Goal: Task Accomplishment & Management: Use online tool/utility

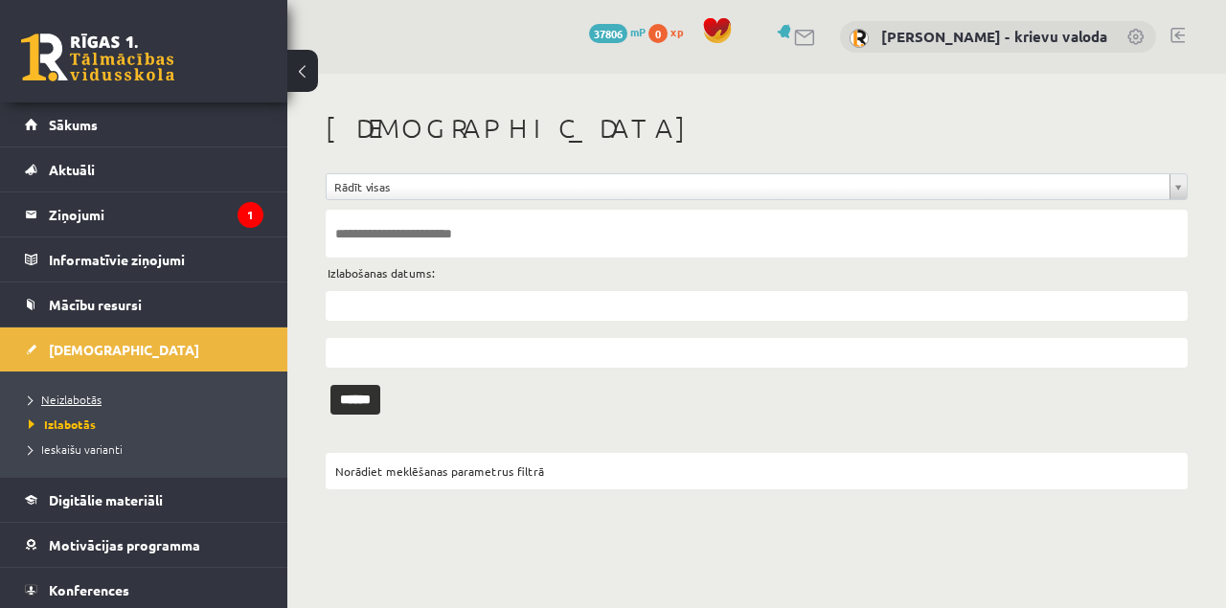
click at [67, 395] on span "Neizlabotās" at bounding box center [65, 399] width 73 height 15
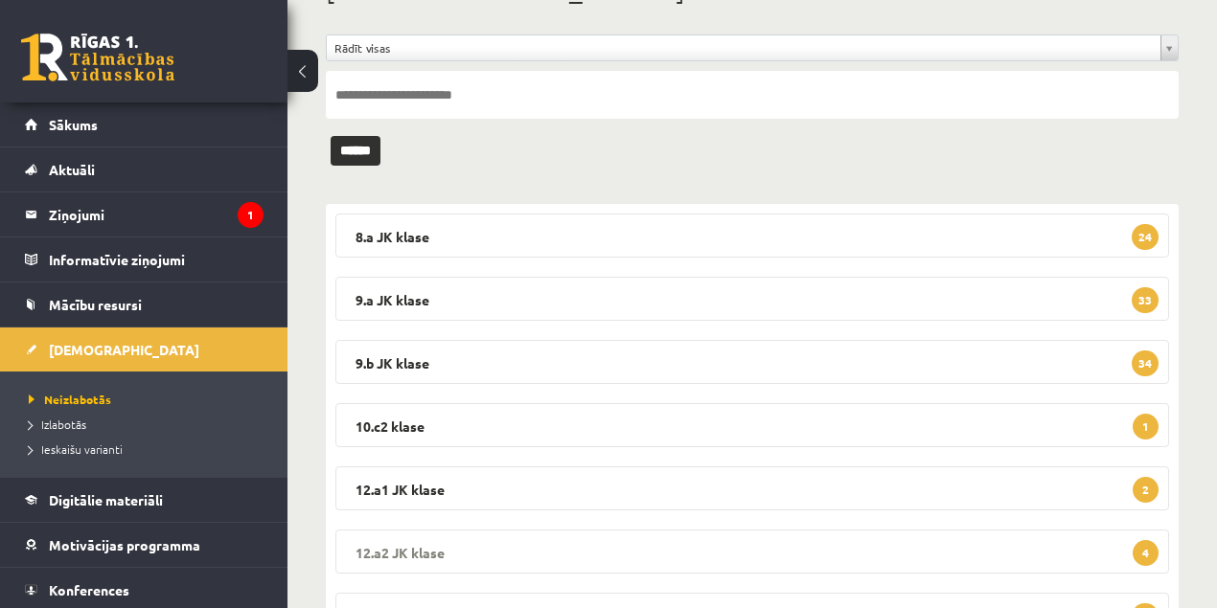
scroll to position [255, 0]
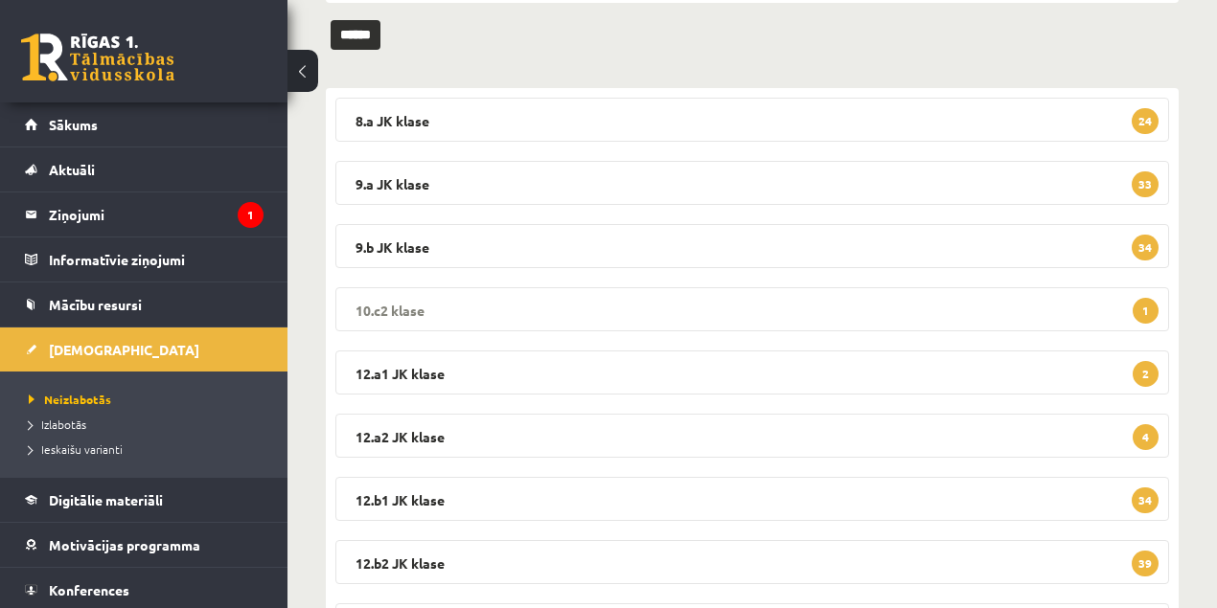
click at [356, 307] on legend "10.c2 klase 1" at bounding box center [751, 309] width 833 height 44
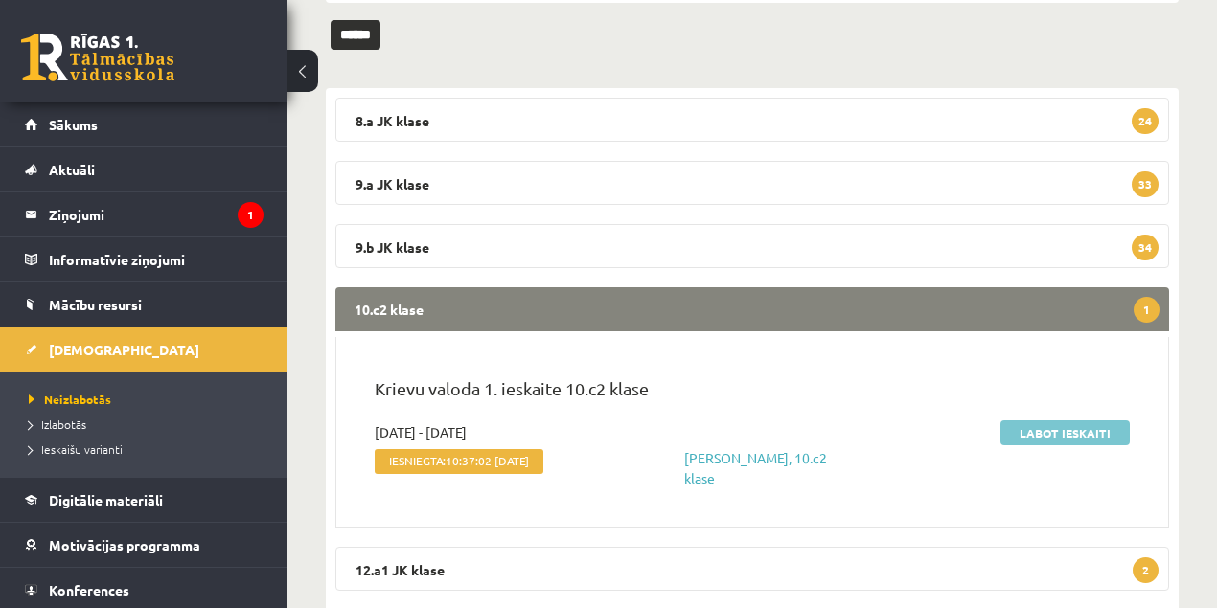
click at [1052, 435] on link "Labot ieskaiti" at bounding box center [1064, 433] width 129 height 25
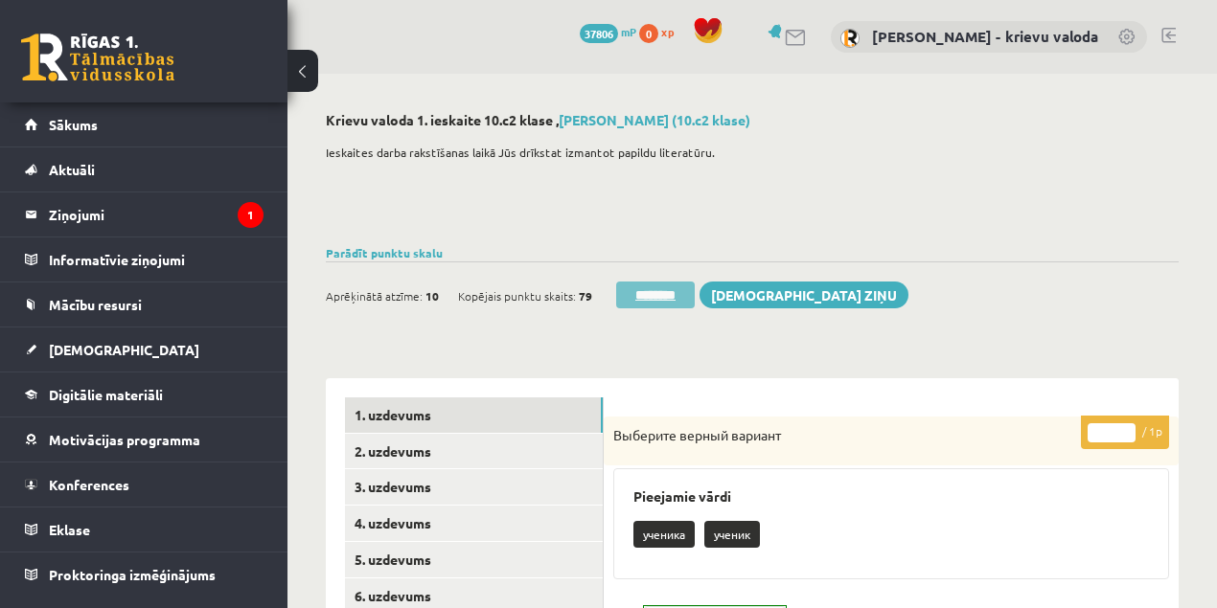
click at [655, 299] on input "********" at bounding box center [655, 295] width 79 height 27
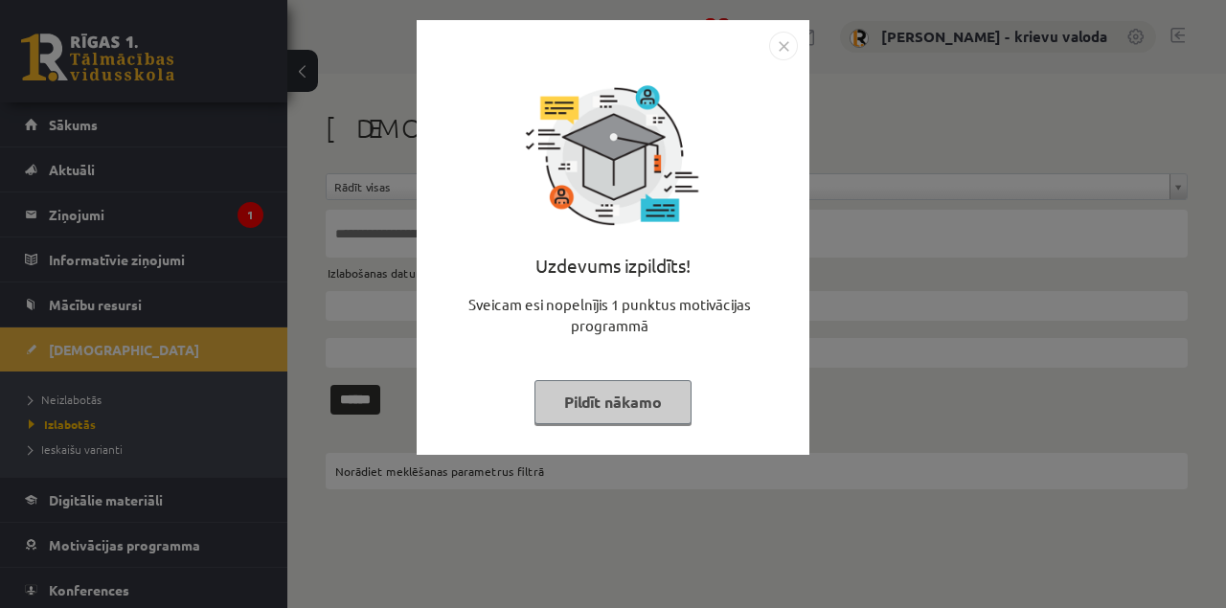
drag, startPoint x: 604, startPoint y: 404, endPoint x: 605, endPoint y: 361, distance: 43.1
click at [605, 396] on button "Pildīt nākamo" at bounding box center [613, 402] width 157 height 44
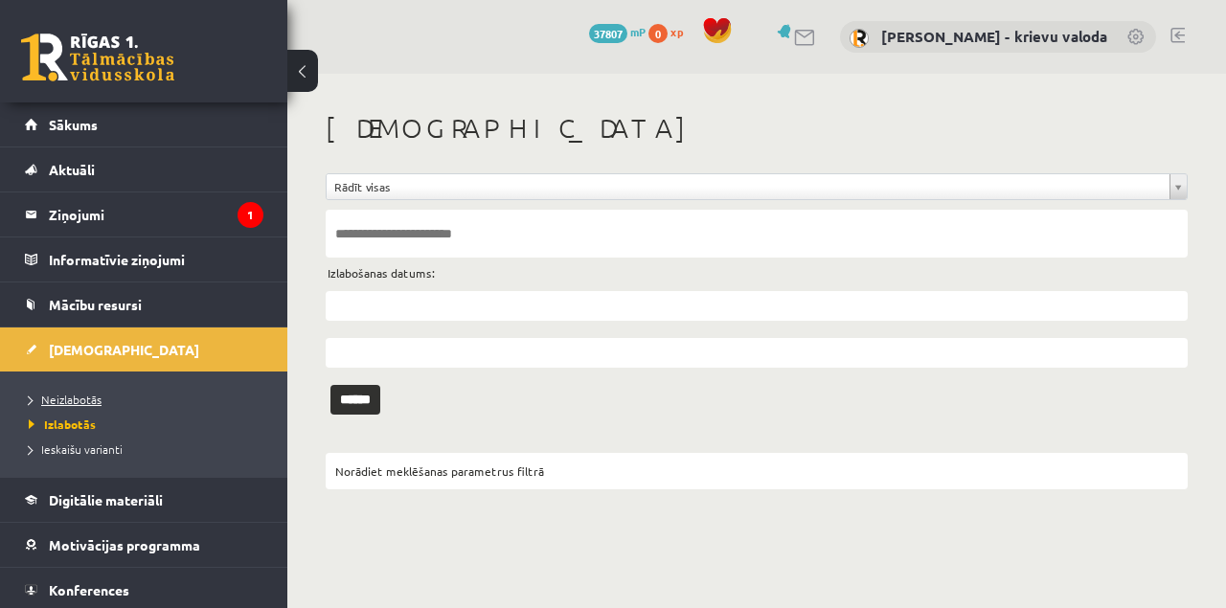
click at [67, 393] on span "Neizlabotās" at bounding box center [65, 399] width 73 height 15
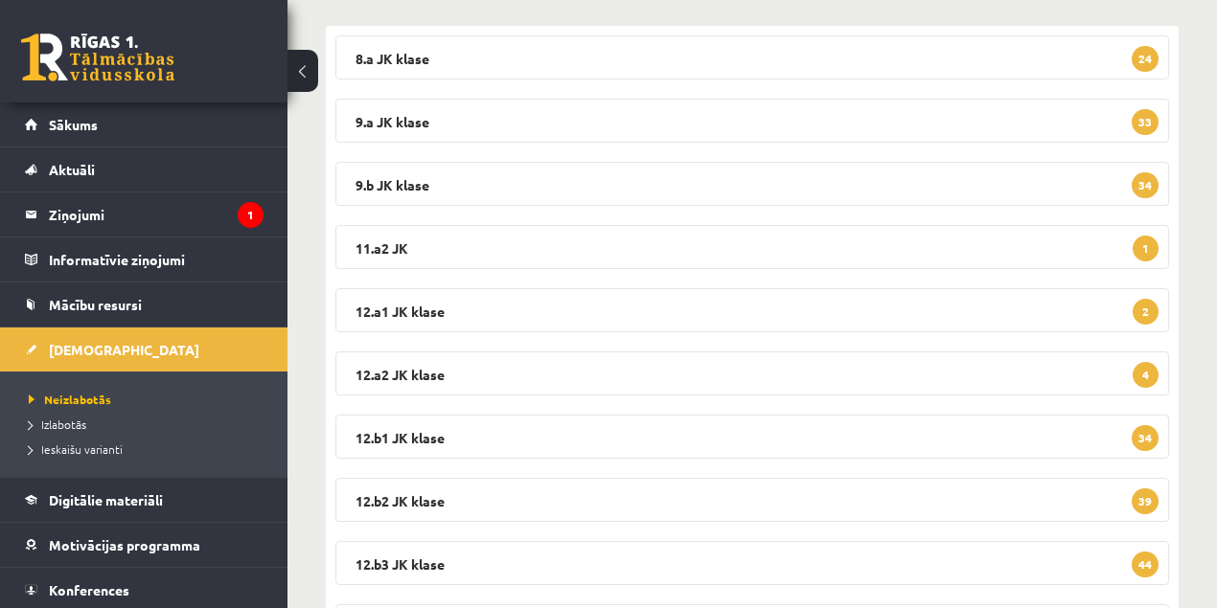
scroll to position [319, 0]
click at [381, 242] on legend "11.a2 JK 1" at bounding box center [751, 245] width 833 height 44
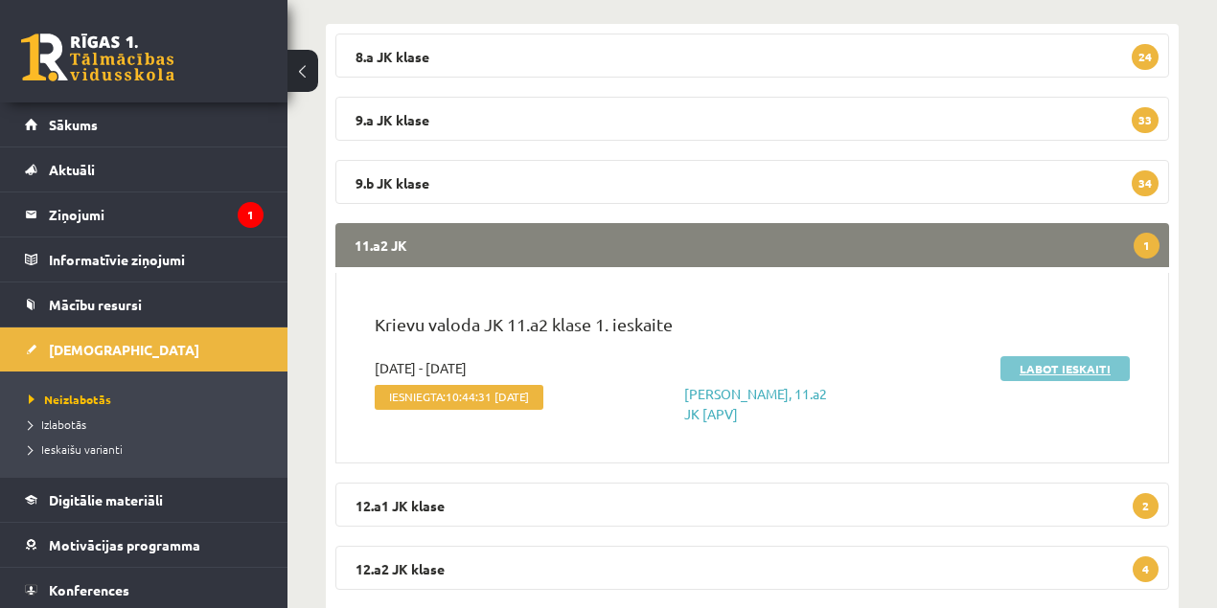
click at [1061, 367] on link "Labot ieskaiti" at bounding box center [1064, 368] width 129 height 25
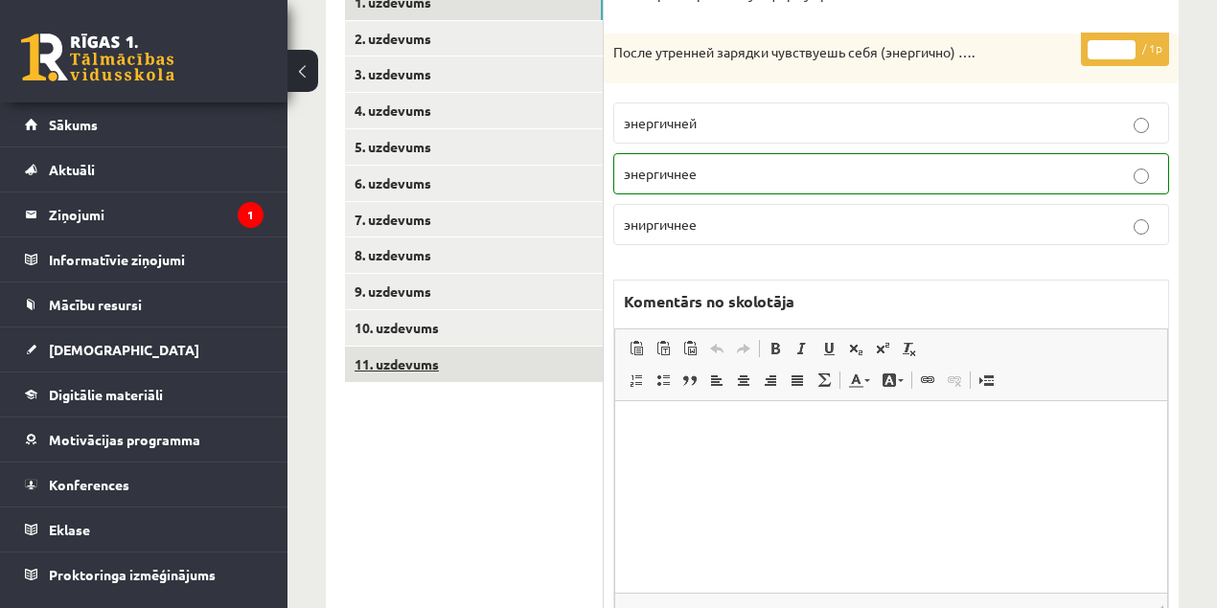
scroll to position [319, 0]
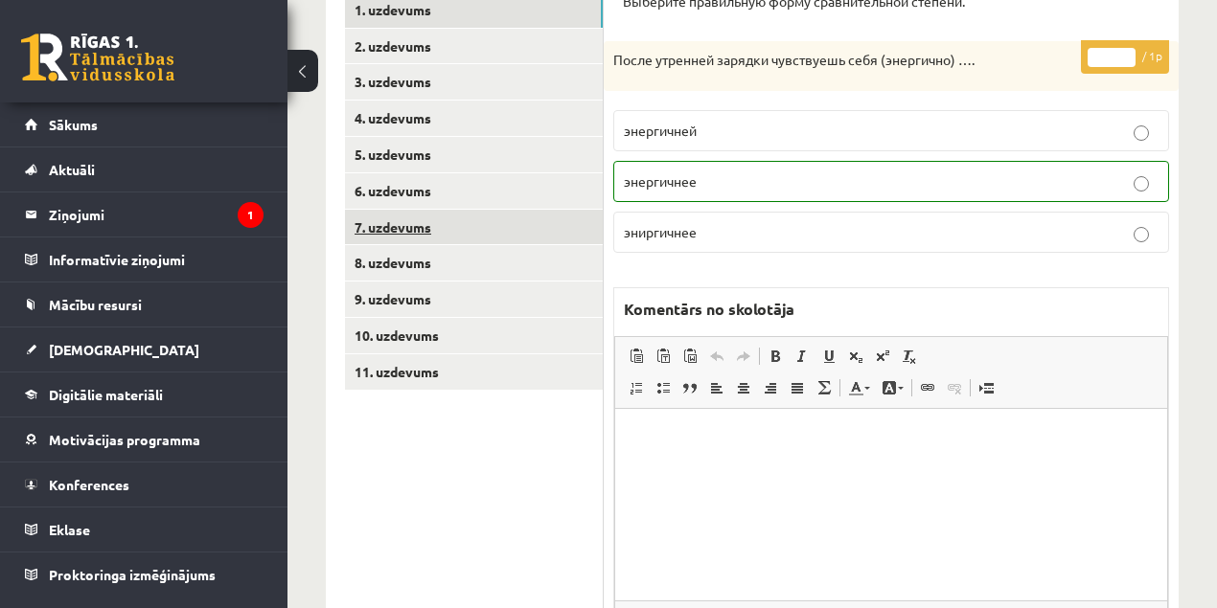
click at [388, 231] on link "7. uzdevums" at bounding box center [474, 227] width 258 height 35
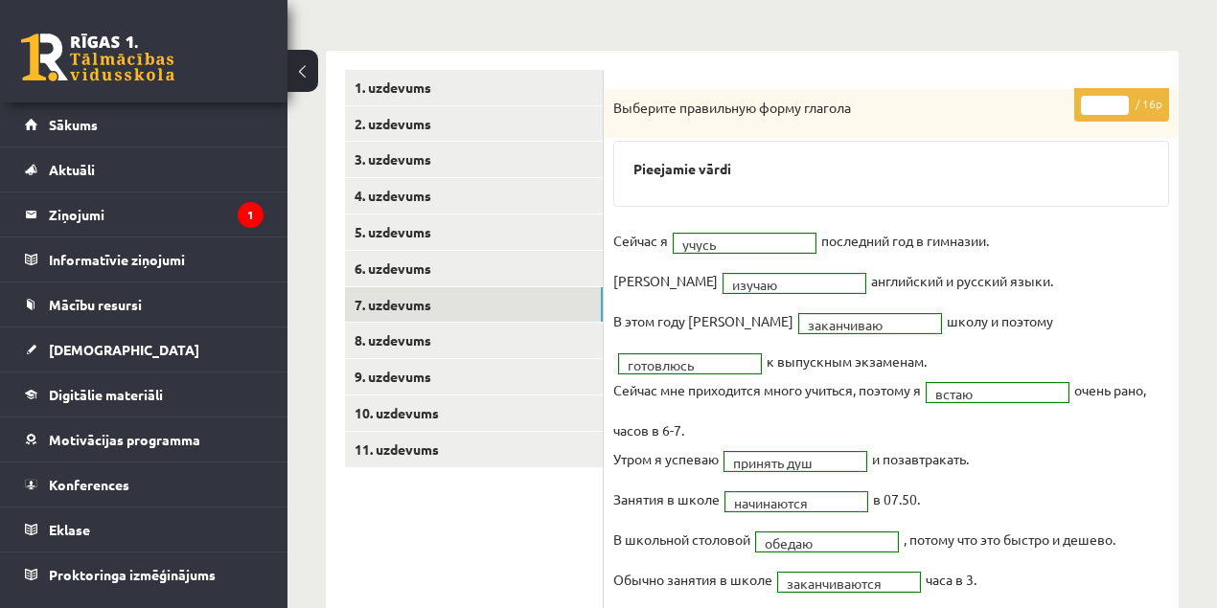
scroll to position [63, 0]
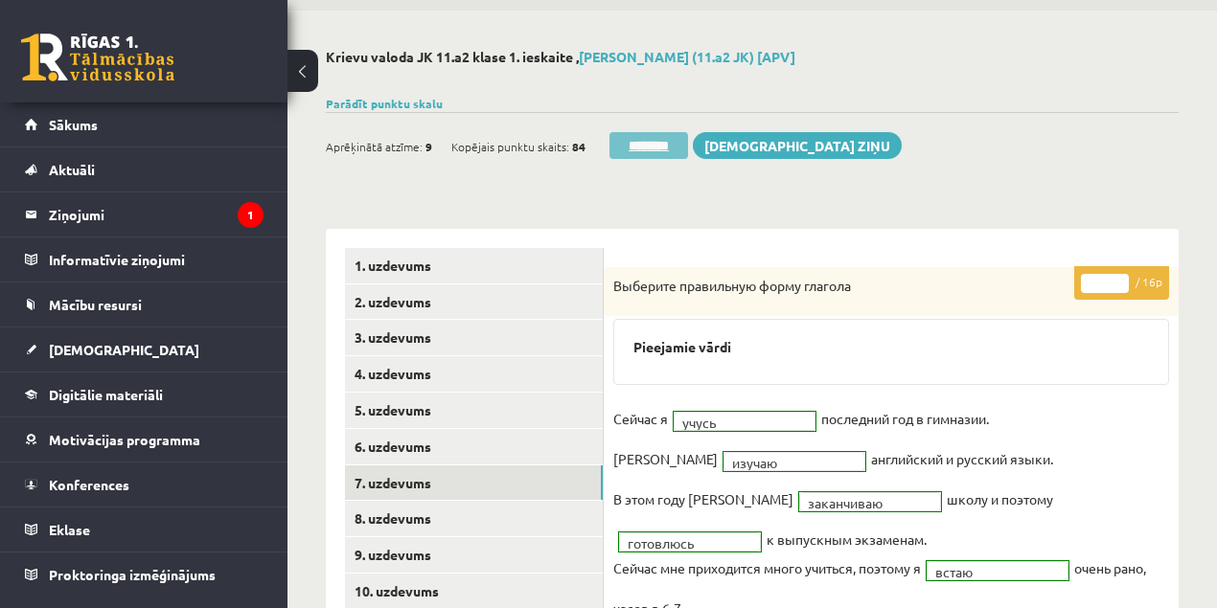
click at [664, 143] on input "********" at bounding box center [648, 145] width 79 height 27
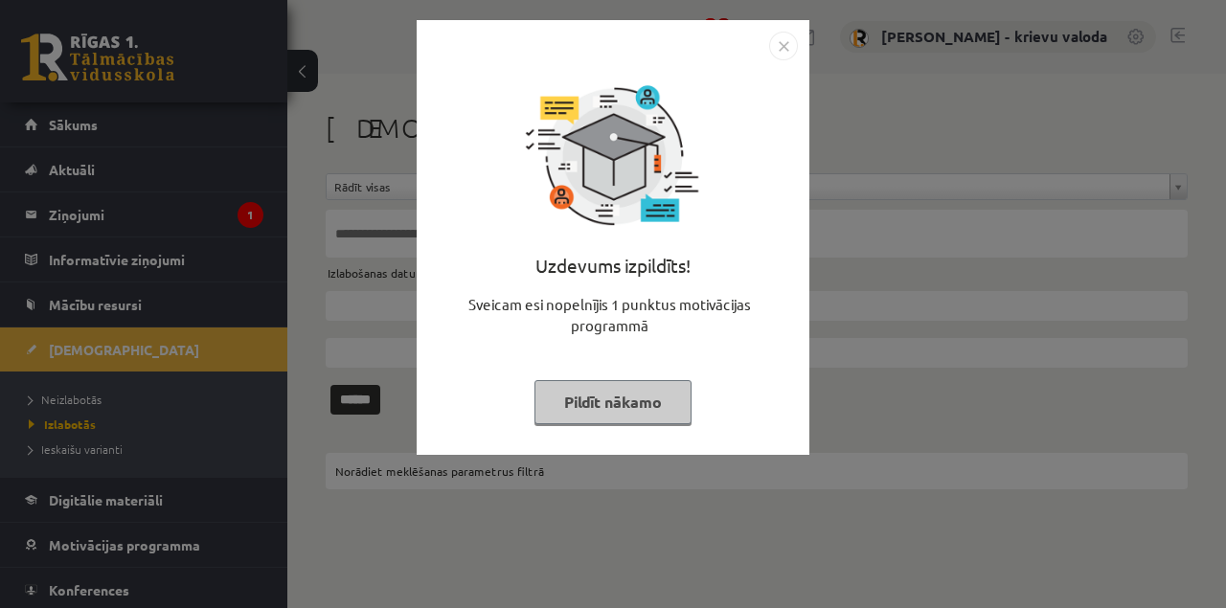
click at [639, 409] on button "Pildīt nākamo" at bounding box center [613, 402] width 157 height 44
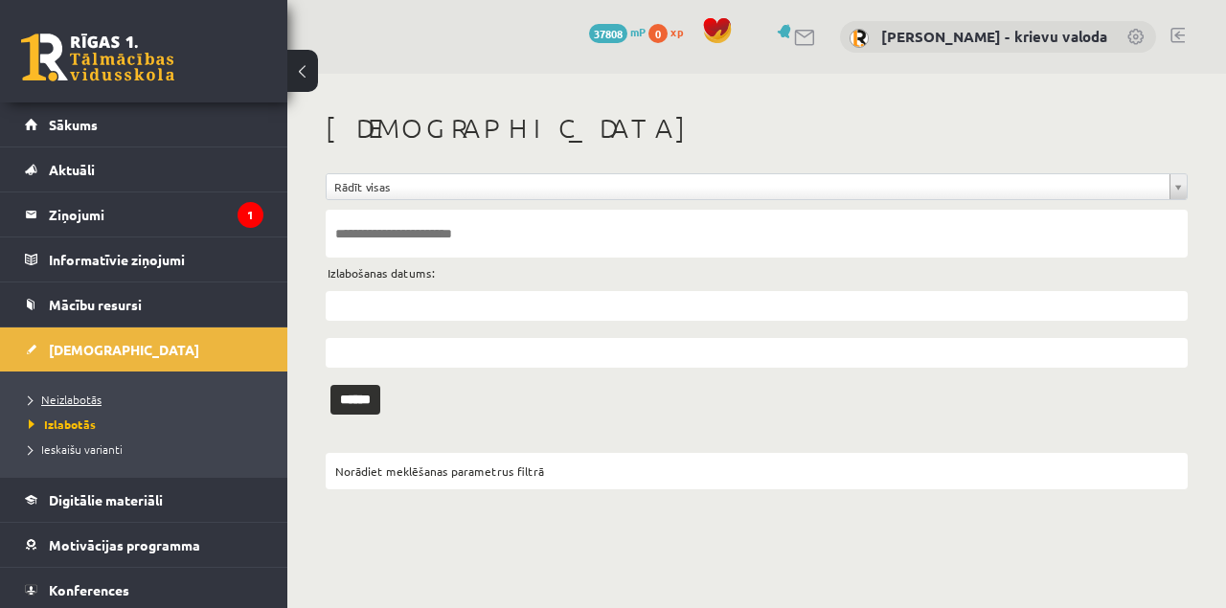
click at [76, 398] on span "Neizlabotās" at bounding box center [65, 399] width 73 height 15
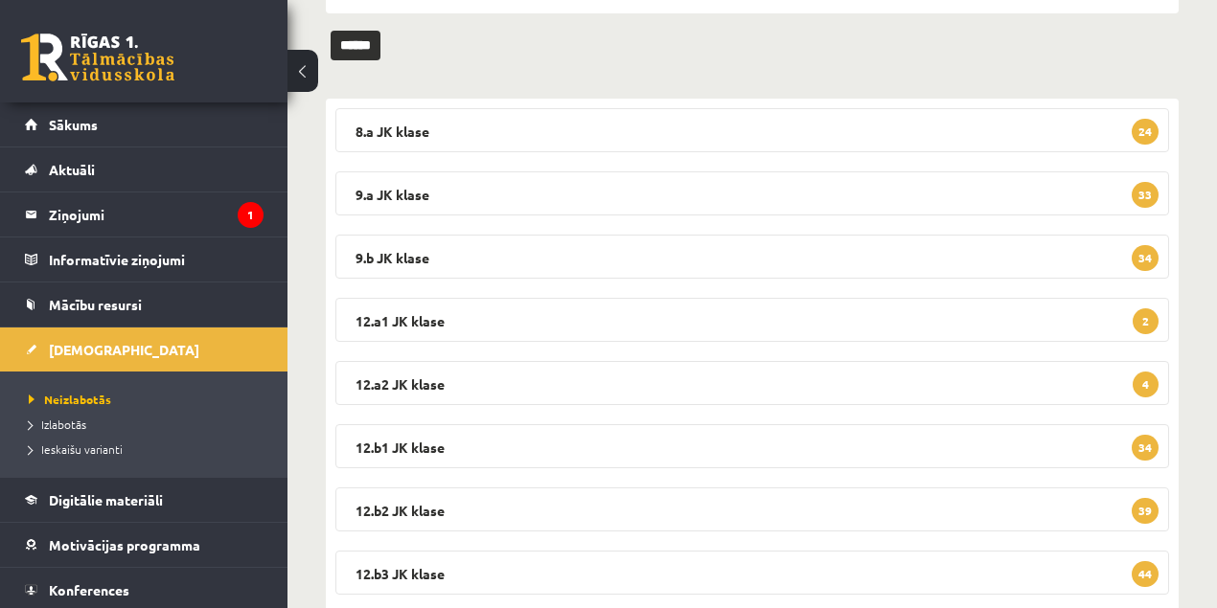
scroll to position [255, 0]
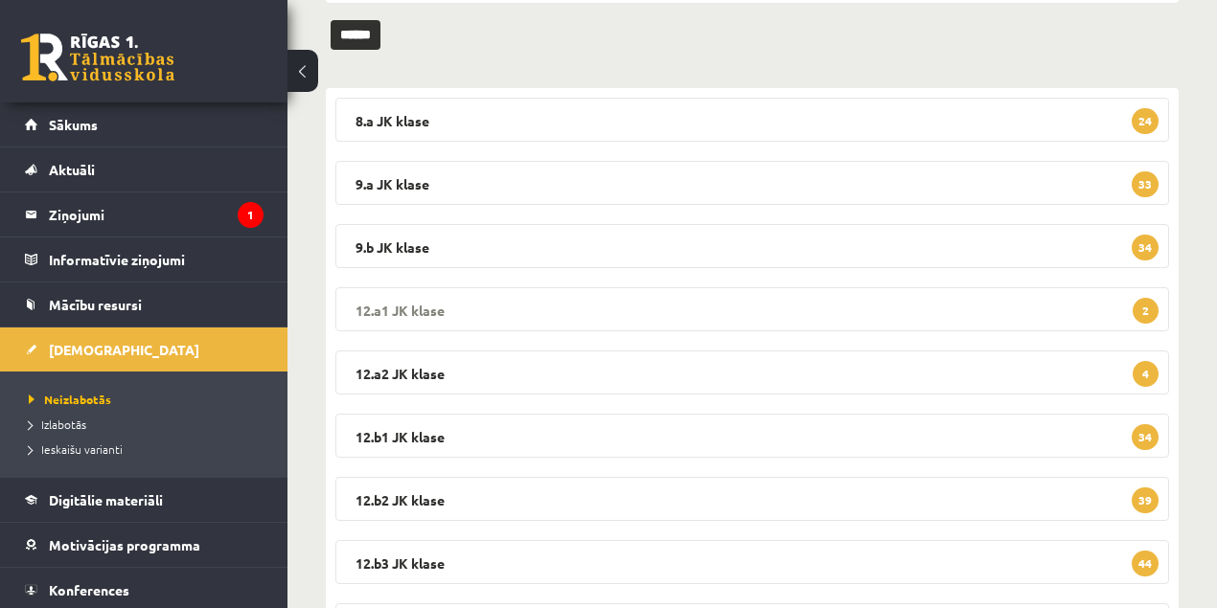
click at [407, 308] on legend "12.a1 JK klase 2" at bounding box center [751, 309] width 833 height 44
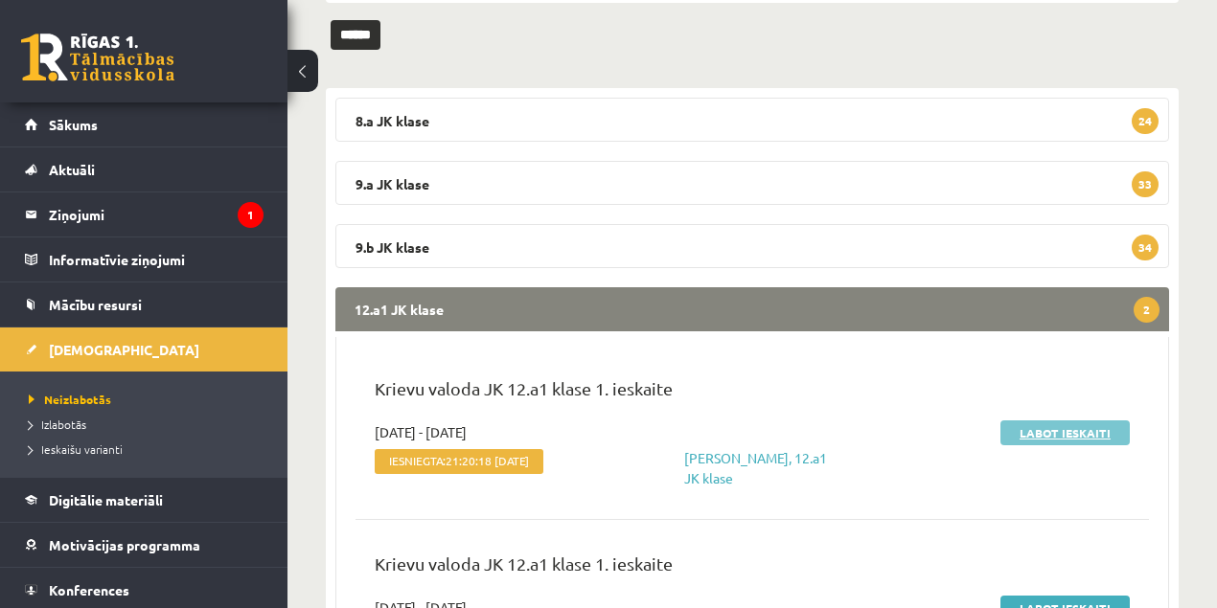
click at [1073, 431] on link "Labot ieskaiti" at bounding box center [1064, 433] width 129 height 25
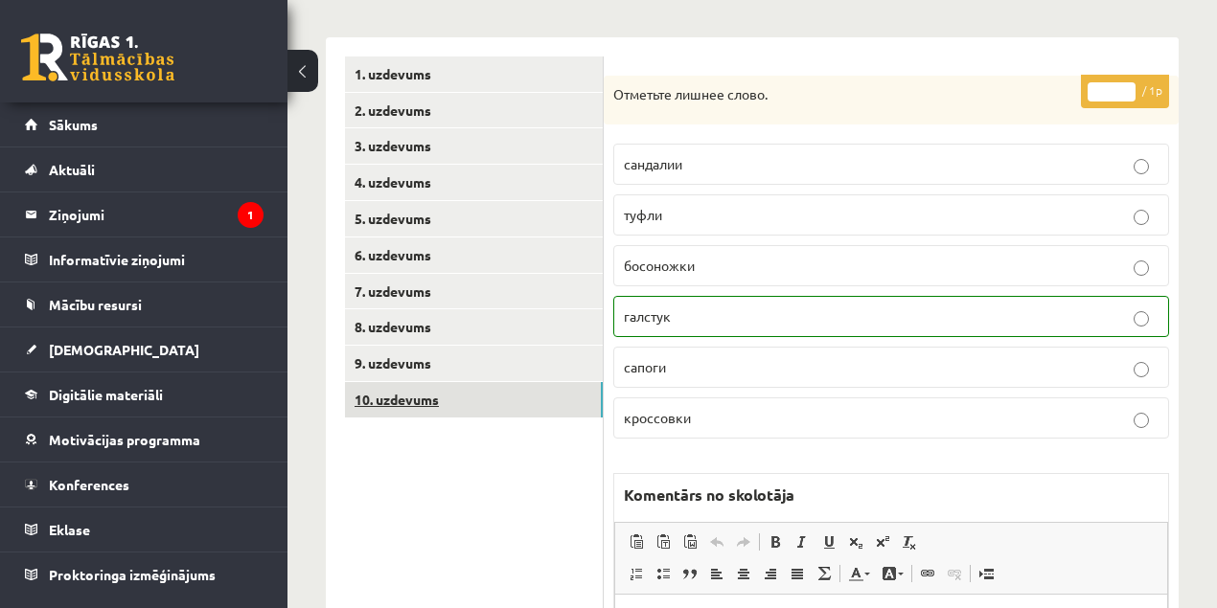
click at [413, 401] on link "10. uzdevums" at bounding box center [474, 399] width 258 height 35
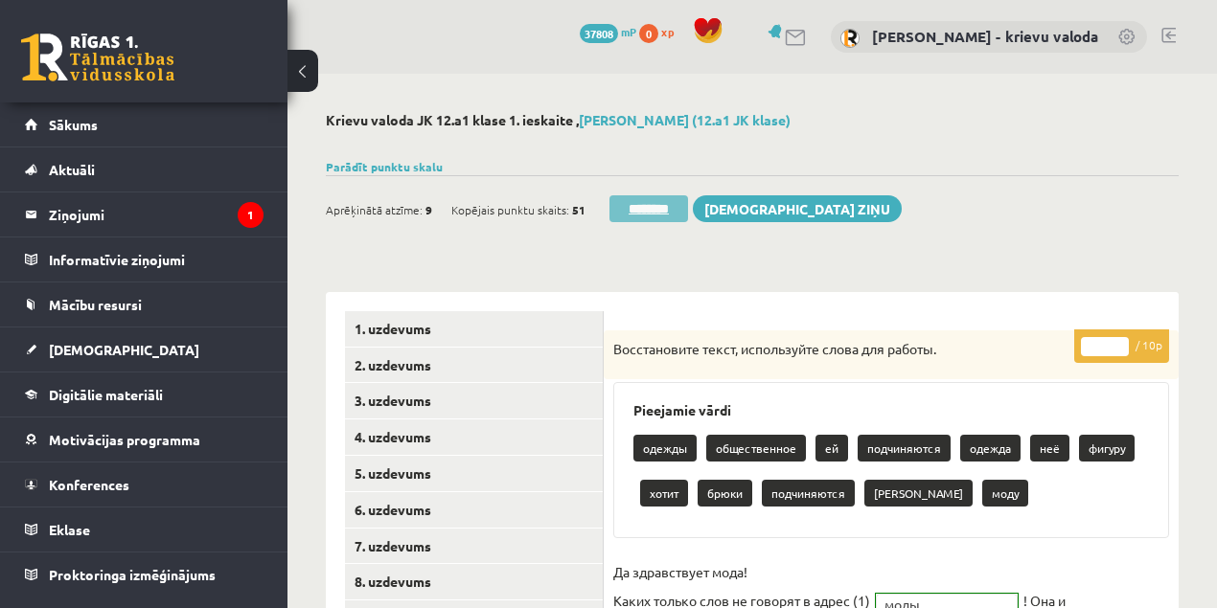
click at [667, 205] on input "********" at bounding box center [648, 208] width 79 height 27
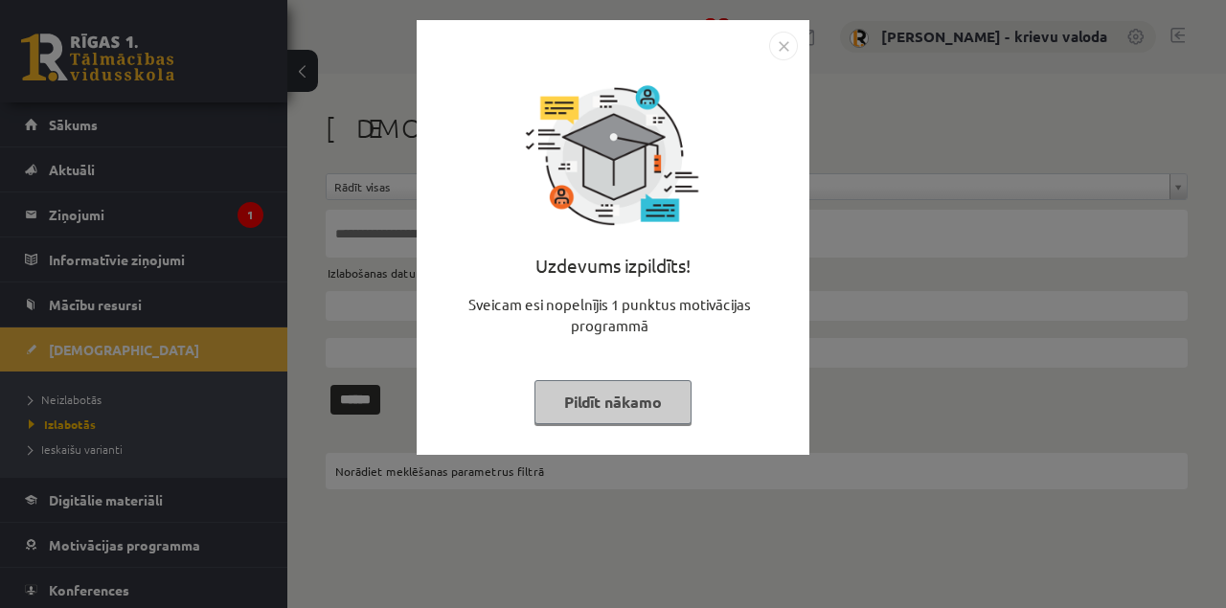
click at [623, 391] on button "Pildīt nākamo" at bounding box center [613, 402] width 157 height 44
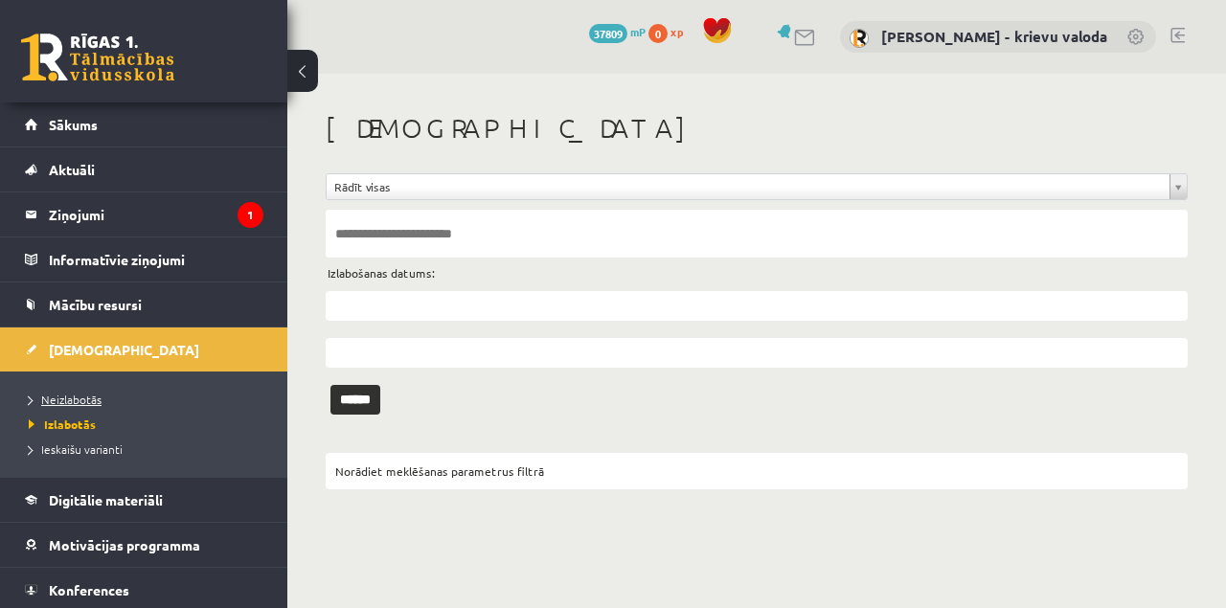
click at [87, 400] on span "Neizlabotās" at bounding box center [65, 399] width 73 height 15
